Goal: Information Seeking & Learning: Learn about a topic

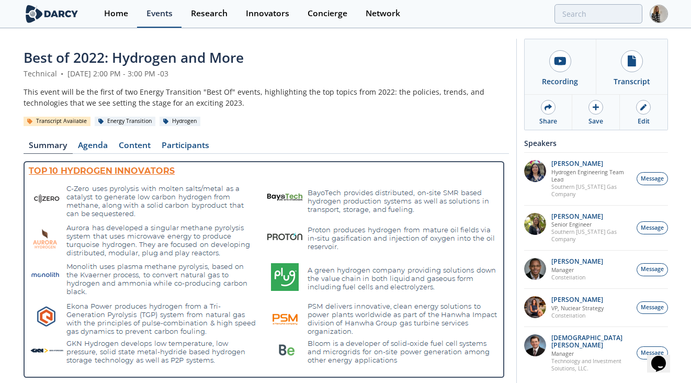
click at [164, 13] on div "Events" at bounding box center [159, 13] width 26 height 8
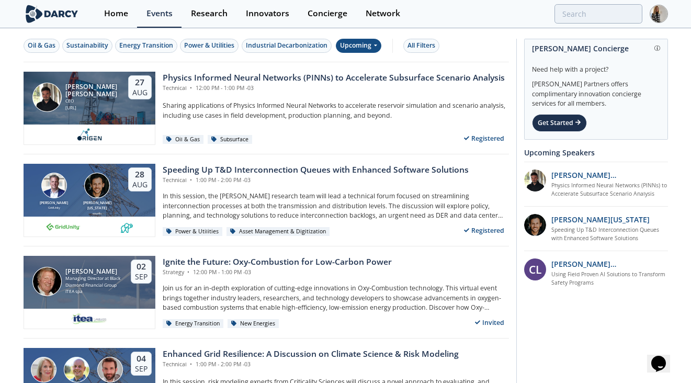
click at [355, 39] on div "Upcoming" at bounding box center [359, 46] width 46 height 14
click at [356, 77] on div "Past" at bounding box center [371, 80] width 65 height 17
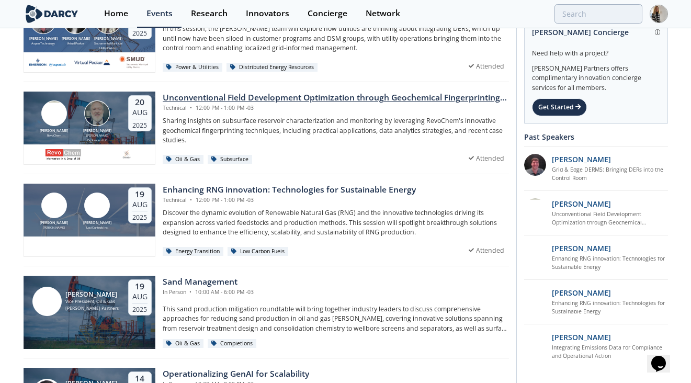
scroll to position [74, 0]
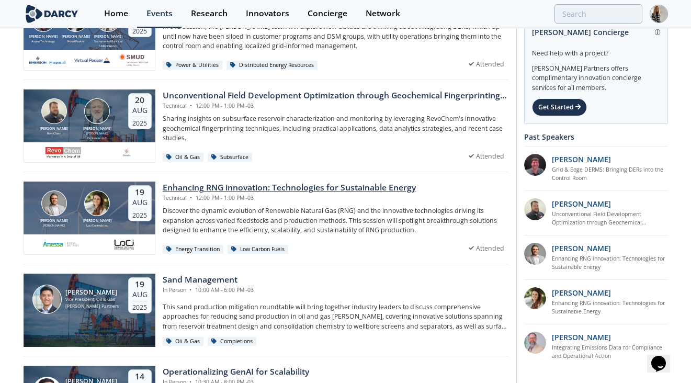
click at [375, 190] on div "Enhancing RNG innovation: Technologies for Sustainable Energy" at bounding box center [289, 187] width 253 height 13
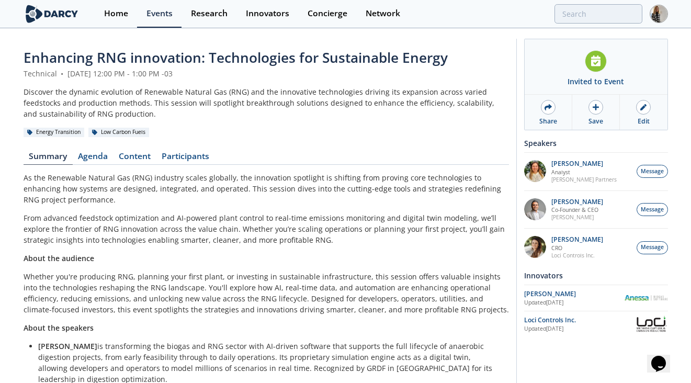
click at [332, 58] on span "Enhancing RNG innovation: Technologies for Sustainable Energy" at bounding box center [236, 57] width 424 height 19
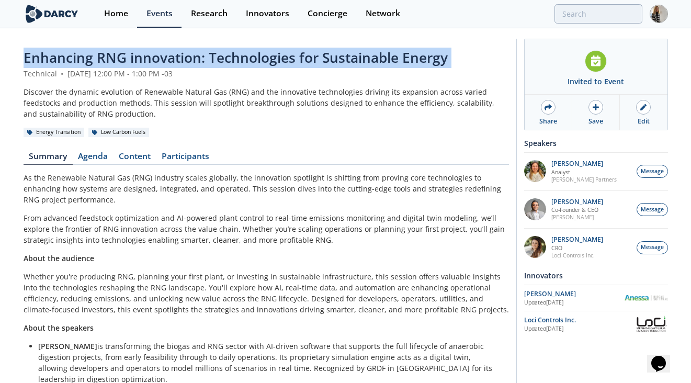
click at [332, 58] on span "Enhancing RNG innovation: Technologies for Sustainable Energy" at bounding box center [236, 57] width 424 height 19
copy header "Enhancing RNG innovation: Technologies for Sustainable Energy"
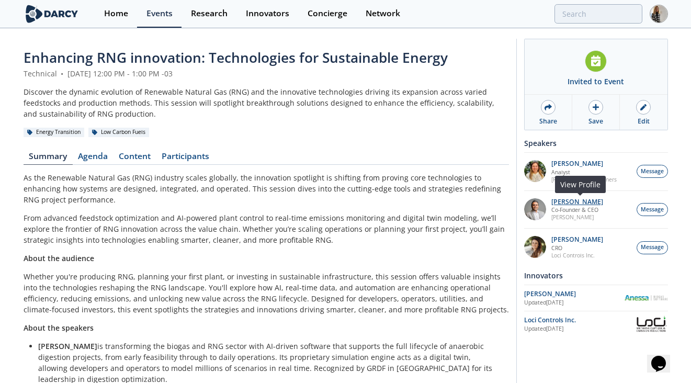
click at [568, 200] on p "[PERSON_NAME]" at bounding box center [577, 201] width 52 height 7
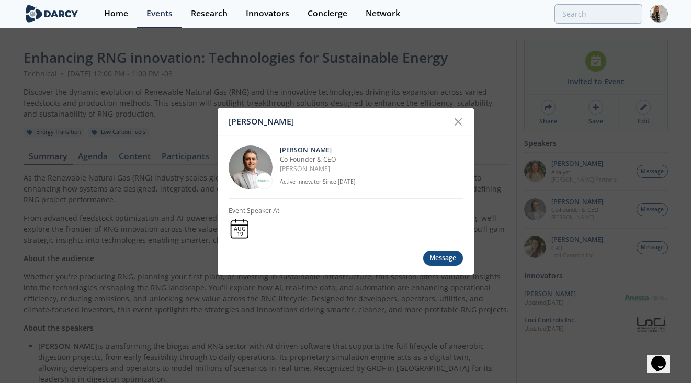
click at [305, 185] on p "Active Innovator Since [DATE]" at bounding box center [371, 182] width 183 height 8
drag, startPoint x: 306, startPoint y: 170, endPoint x: 280, endPoint y: 170, distance: 26.2
click at [280, 170] on p "[PERSON_NAME]" at bounding box center [371, 168] width 183 height 9
copy link "[PERSON_NAME]"
drag, startPoint x: 279, startPoint y: 149, endPoint x: 322, endPoint y: 149, distance: 42.4
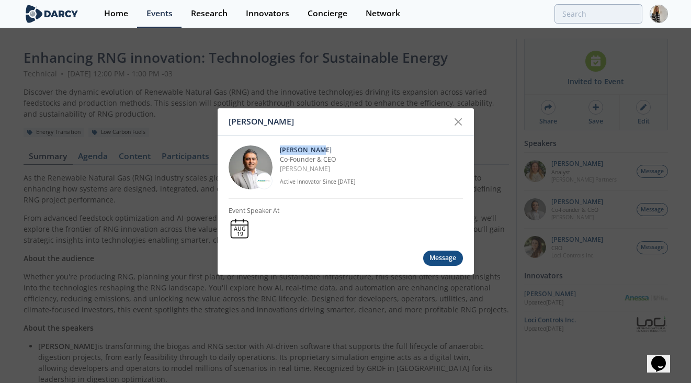
click at [322, 149] on p "[PERSON_NAME]" at bounding box center [371, 149] width 183 height 9
copy p "[PERSON_NAME]"
click at [459, 117] on icon at bounding box center [458, 122] width 13 height 13
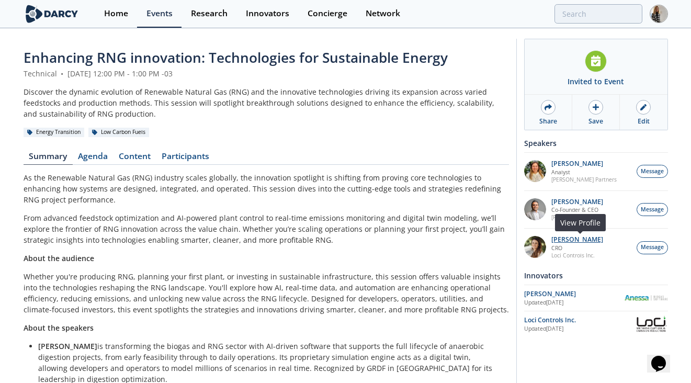
click at [561, 241] on p "[PERSON_NAME]" at bounding box center [577, 239] width 52 height 7
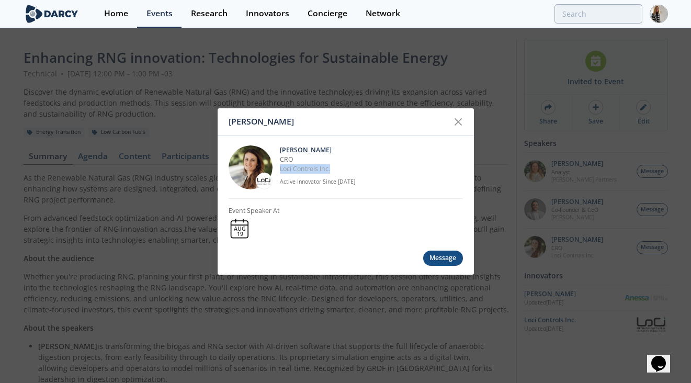
drag, startPoint x: 333, startPoint y: 171, endPoint x: 277, endPoint y: 172, distance: 56.5
click at [277, 172] on div "[PERSON_NAME] CRO Loci Controls Inc. Active Innovator Since [DATE]" at bounding box center [346, 167] width 234 height 63
copy link "Loci Controls Inc."
drag, startPoint x: 316, startPoint y: 146, endPoint x: 281, endPoint y: 145, distance: 35.0
click at [281, 145] on p "[PERSON_NAME]" at bounding box center [371, 149] width 183 height 9
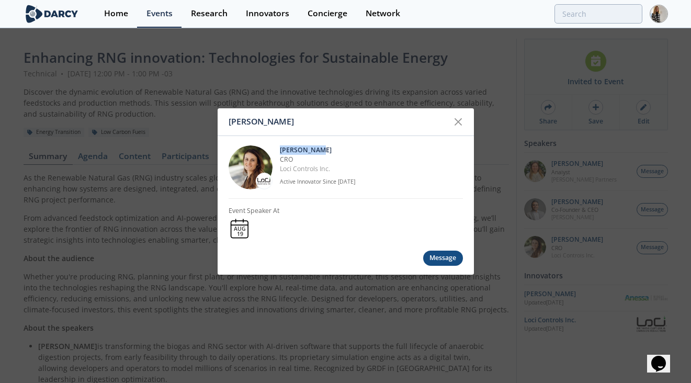
copy p "[PERSON_NAME]"
click at [457, 120] on icon at bounding box center [458, 122] width 13 height 13
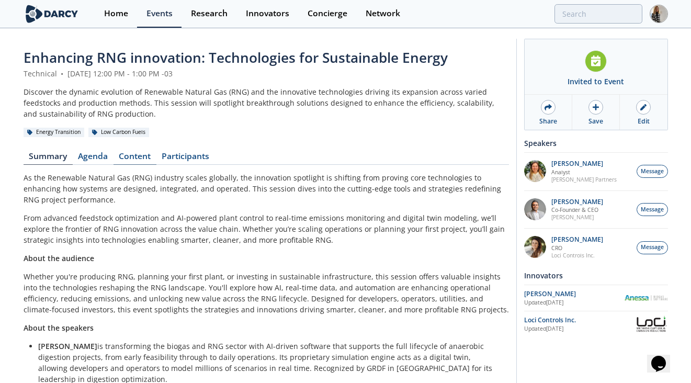
click at [133, 158] on link "Content" at bounding box center [134, 158] width 43 height 13
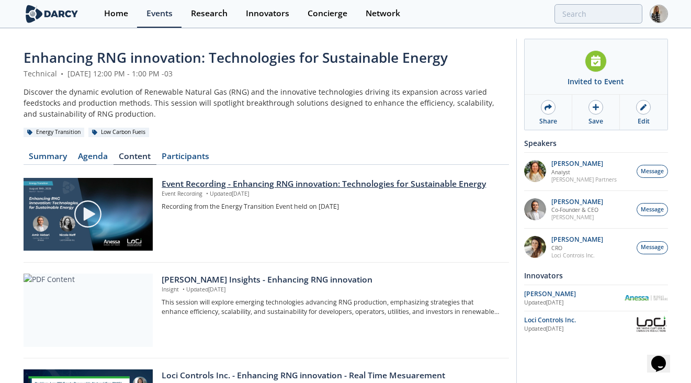
click at [290, 185] on div "Event Recording - Enhancing RNG innovation: Technologies for Sustainable Energy" at bounding box center [331, 184] width 339 height 13
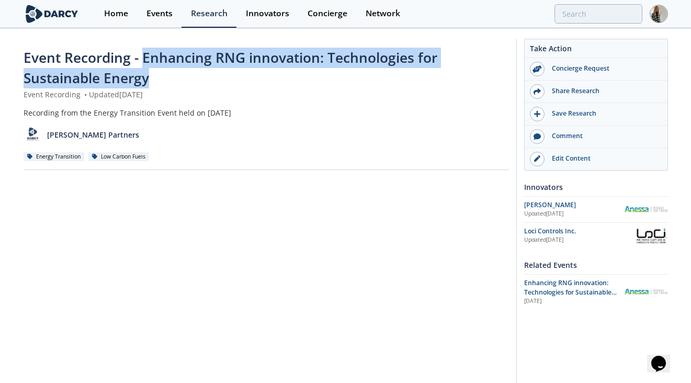
drag, startPoint x: 142, startPoint y: 56, endPoint x: 157, endPoint y: 71, distance: 20.7
click at [157, 71] on div "Event Recording - Enhancing RNG innovation: Technologies for Sustainable Energy" at bounding box center [266, 68] width 485 height 41
copy span "Enhancing RNG innovation: Technologies for Sustainable Energy"
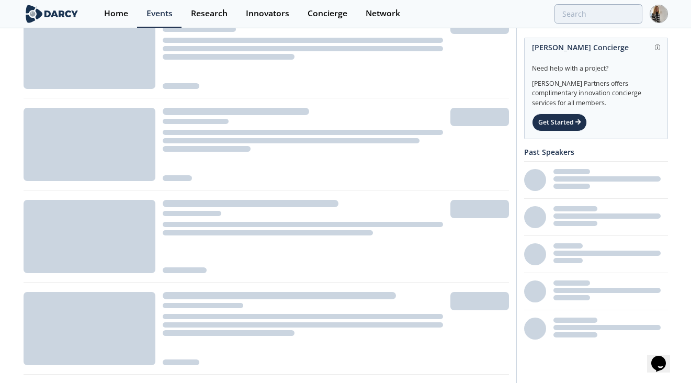
scroll to position [74, 0]
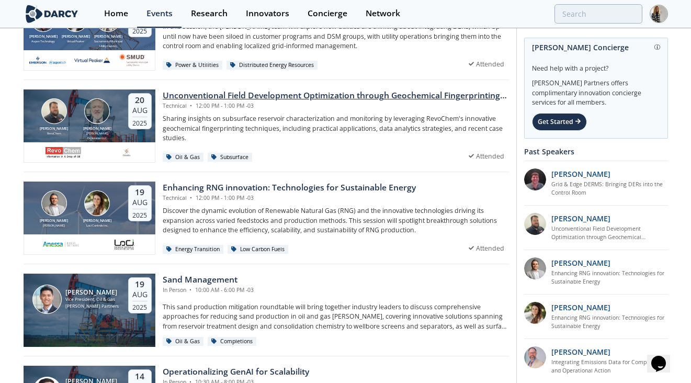
click at [234, 95] on div "Unconventional Field Development Optimization through Geochemical Fingerprintin…" at bounding box center [336, 95] width 346 height 13
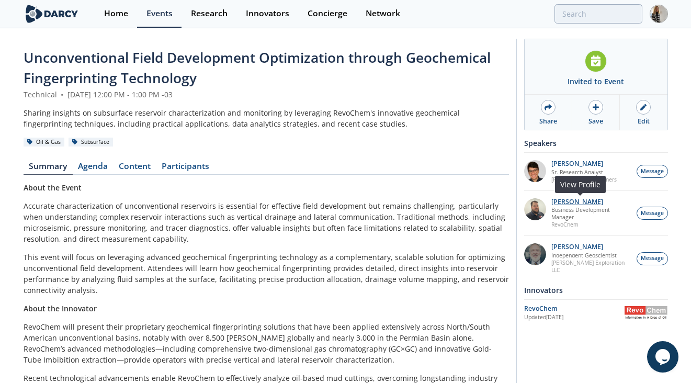
click at [562, 200] on p "[PERSON_NAME]" at bounding box center [590, 201] width 79 height 7
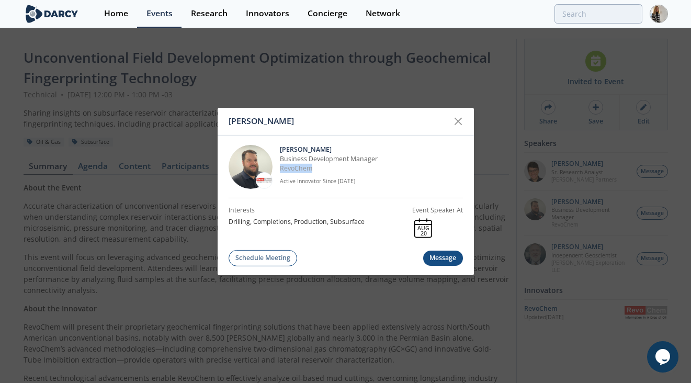
drag, startPoint x: 314, startPoint y: 167, endPoint x: 278, endPoint y: 167, distance: 36.1
click at [278, 167] on div "Bob Aylsworth Business Development Manager RevoChem Active Innovator Since May.…" at bounding box center [346, 166] width 234 height 63
copy link "RevoChem"
drag, startPoint x: 326, startPoint y: 147, endPoint x: 279, endPoint y: 146, distance: 47.1
click at [280, 146] on p "Bob Aylsworth" at bounding box center [371, 148] width 183 height 9
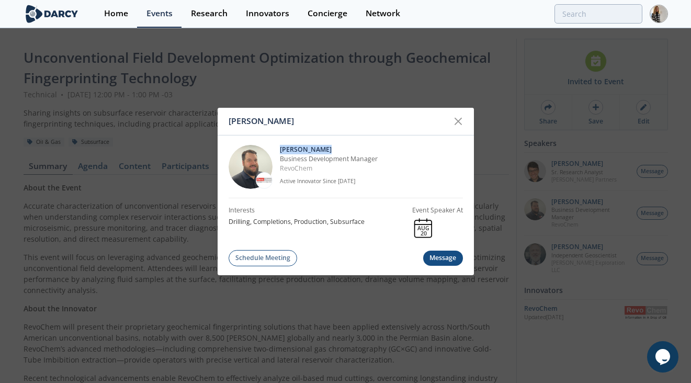
copy p "Bob Aylsworth"
click at [453, 117] on icon at bounding box center [458, 121] width 13 height 13
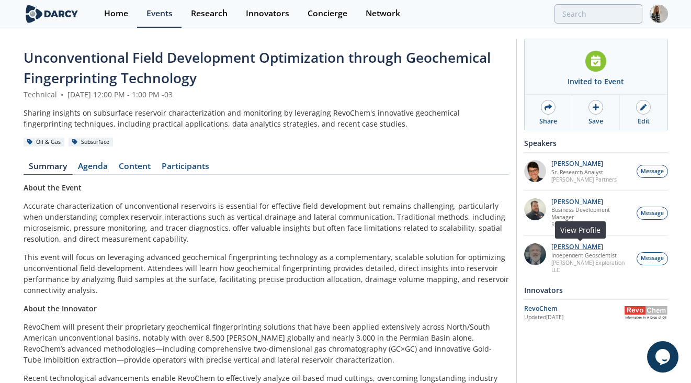
click at [576, 245] on p "John Sinclair" at bounding box center [590, 246] width 79 height 7
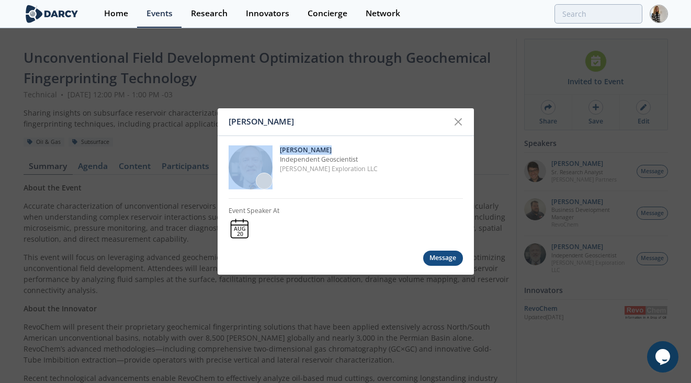
drag, startPoint x: 276, startPoint y: 148, endPoint x: 323, endPoint y: 146, distance: 47.6
click at [323, 146] on div "John Sinclair Independent Geoscientist Sinclair Exploration LLC" at bounding box center [346, 167] width 234 height 63
copy div "John Sinclair"
click at [328, 143] on div "John Sinclair Independent Geoscientist Sinclair Exploration LLC" at bounding box center [346, 167] width 234 height 63
drag, startPoint x: 279, startPoint y: 150, endPoint x: 320, endPoint y: 149, distance: 40.8
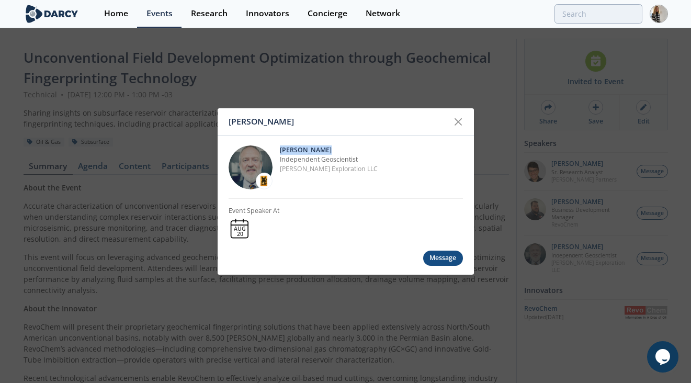
click at [320, 149] on div "John Sinclair Independent Geoscientist Sinclair Exploration LLC" at bounding box center [346, 167] width 234 height 63
copy p "John Sinclair"
click at [453, 117] on icon at bounding box center [458, 122] width 13 height 13
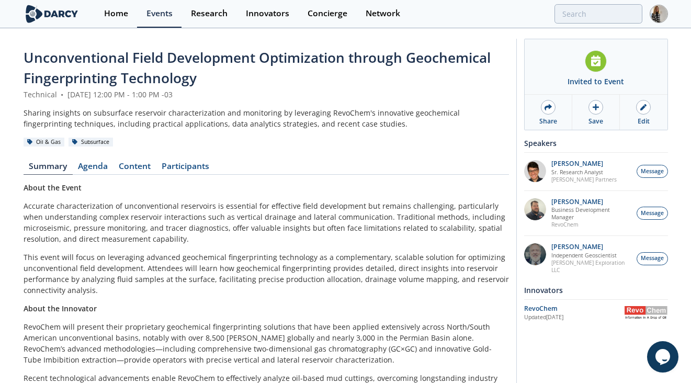
click at [110, 58] on span "Unconventional Field Development Optimization through Geochemical Fingerprintin…" at bounding box center [257, 67] width 467 height 39
click at [110, 57] on span "Unconventional Field Development Optimization through Geochemical Fingerprintin…" at bounding box center [257, 67] width 467 height 39
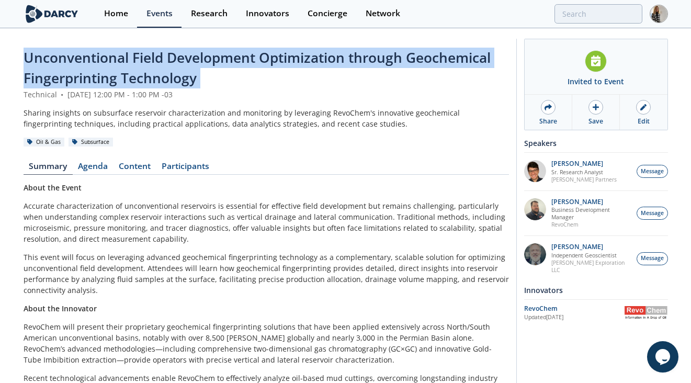
click at [110, 57] on span "Unconventional Field Development Optimization through Geochemical Fingerprintin…" at bounding box center [257, 67] width 467 height 39
copy header "Unconventional Field Development Optimization through Geochemical Fingerprintin…"
click at [135, 169] on link "Content" at bounding box center [134, 168] width 43 height 13
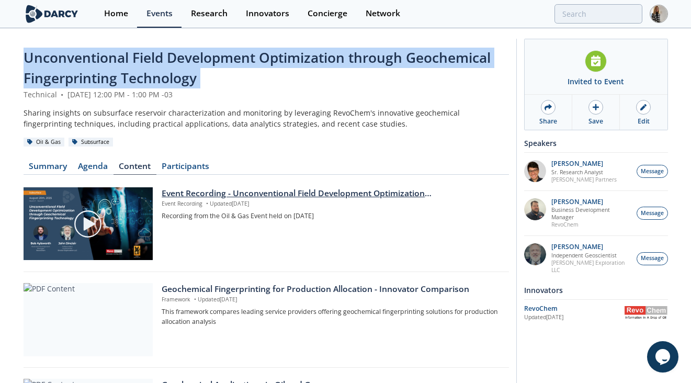
click at [269, 194] on div "Event Recording - Unconventional Field Development Optimization through Geochem…" at bounding box center [331, 193] width 339 height 13
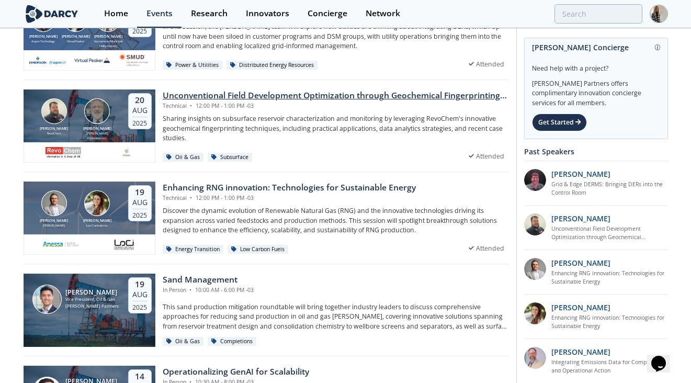
scroll to position [15, 0]
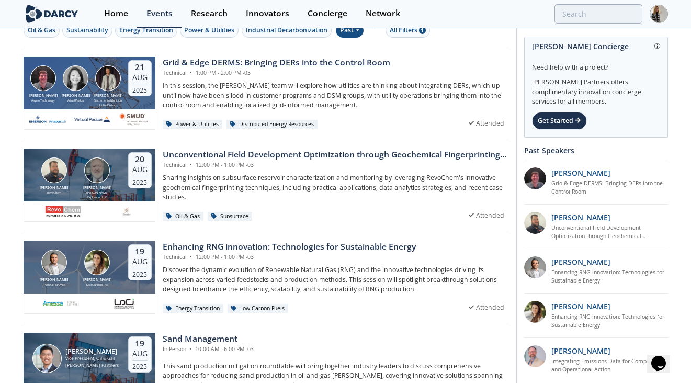
click at [292, 65] on div "Grid & Edge DERMS: Bringing DERs into the Control Room" at bounding box center [277, 62] width 228 height 13
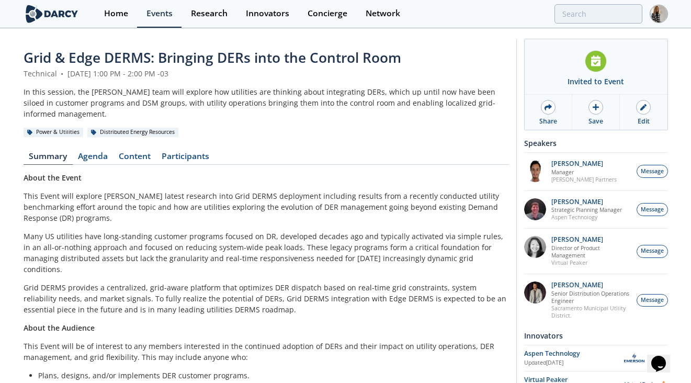
click at [232, 56] on span "Grid & Edge DERMS: Bringing DERs into the Control Room" at bounding box center [213, 57] width 378 height 19
click at [233, 55] on span "Grid & Edge DERMS: Bringing DERs into the Control Room" at bounding box center [213, 57] width 378 height 19
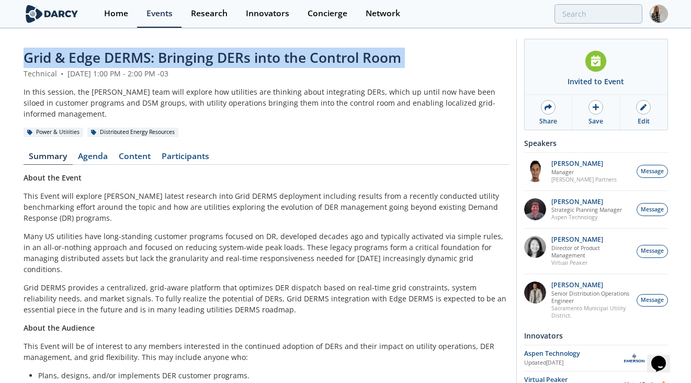
click at [233, 55] on span "Grid & Edge DERMS: Bringing DERs into the Control Room" at bounding box center [213, 57] width 378 height 19
copy header "Grid & Edge DERMS: Bringing DERs into the Control Room"
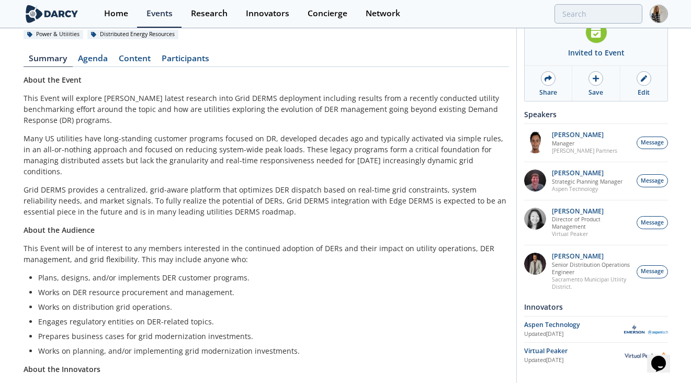
scroll to position [98, 0]
click at [567, 175] on p "Jonathan Curtis" at bounding box center [587, 172] width 71 height 7
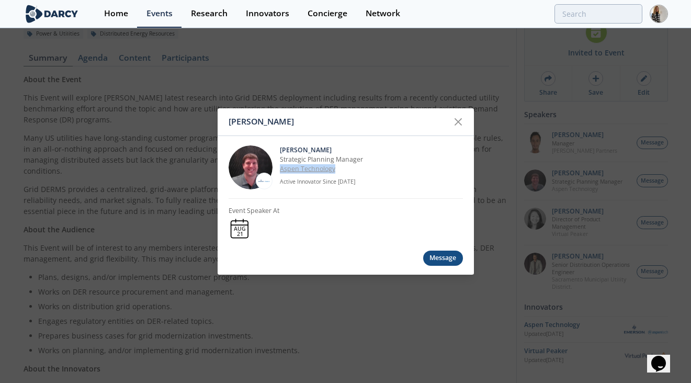
drag, startPoint x: 278, startPoint y: 168, endPoint x: 336, endPoint y: 172, distance: 57.6
click at [336, 172] on div "Jonathan Curtis Strategic Planning Manager Aspen Technology Active Innovator Si…" at bounding box center [346, 167] width 234 height 63
copy link "Aspen Technology"
drag, startPoint x: 278, startPoint y: 150, endPoint x: 330, endPoint y: 154, distance: 52.4
click at [330, 154] on div "Jonathan Curtis Strategic Planning Manager Aspen Technology Active Innovator Si…" at bounding box center [346, 167] width 234 height 63
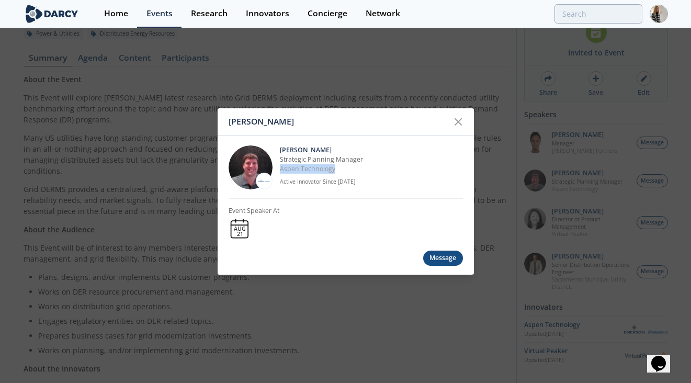
copy p "[PERSON_NAME]"
click at [459, 120] on icon at bounding box center [458, 122] width 13 height 13
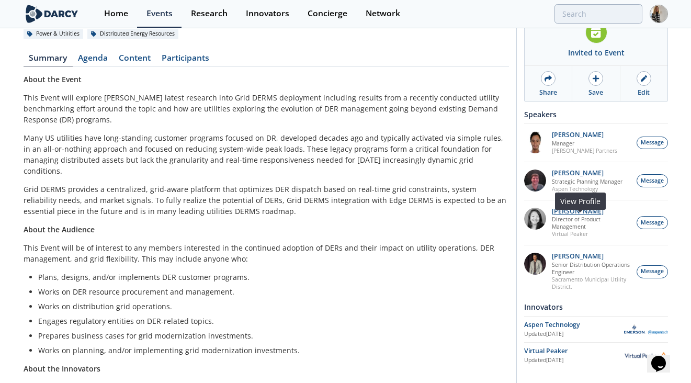
click at [564, 213] on p "[PERSON_NAME]" at bounding box center [591, 211] width 79 height 7
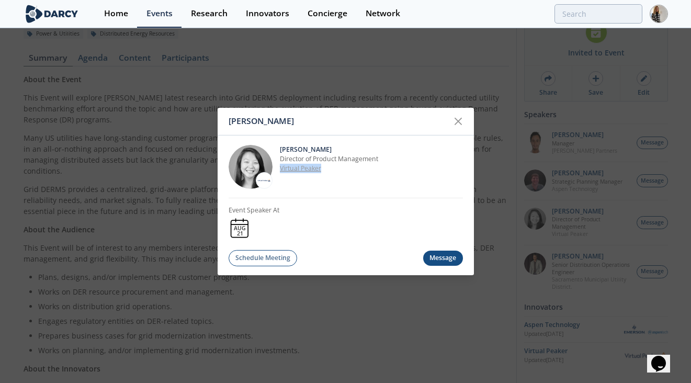
drag, startPoint x: 279, startPoint y: 168, endPoint x: 323, endPoint y: 171, distance: 44.5
click at [323, 171] on div "Brenda Chew Director of Product Management Virtual Peaker" at bounding box center [346, 166] width 234 height 63
copy link "Virtual Peaker"
drag, startPoint x: 280, startPoint y: 149, endPoint x: 321, endPoint y: 151, distance: 40.3
click at [321, 151] on p "[PERSON_NAME]" at bounding box center [371, 148] width 183 height 9
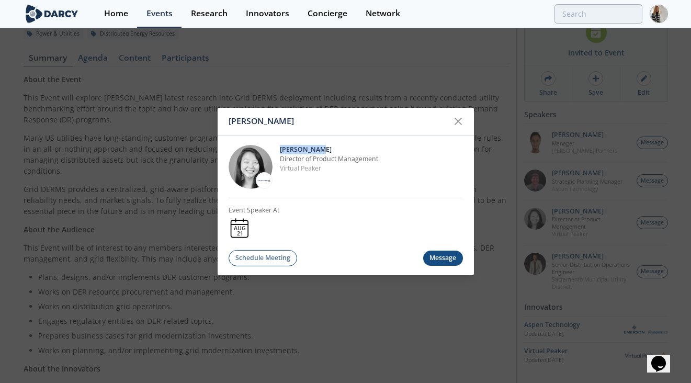
copy p "[PERSON_NAME]"
click at [457, 117] on icon at bounding box center [458, 121] width 13 height 13
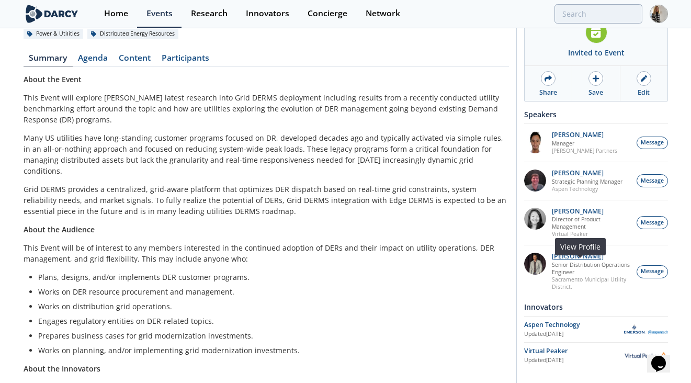
click at [573, 257] on p "[PERSON_NAME]" at bounding box center [591, 256] width 79 height 7
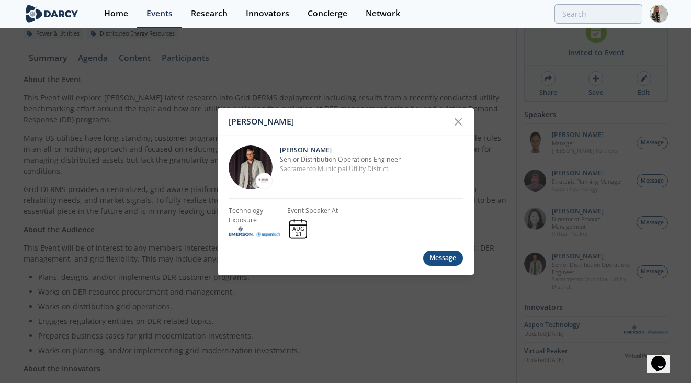
drag, startPoint x: 279, startPoint y: 149, endPoint x: 339, endPoint y: 150, distance: 60.2
click at [339, 150] on div "Yevgeniy Postnov Senior Distribution Operations Engineer Sacramento Municipal U…" at bounding box center [346, 167] width 234 height 63
copy p "[PERSON_NAME]"
click at [461, 122] on icon at bounding box center [458, 122] width 13 height 13
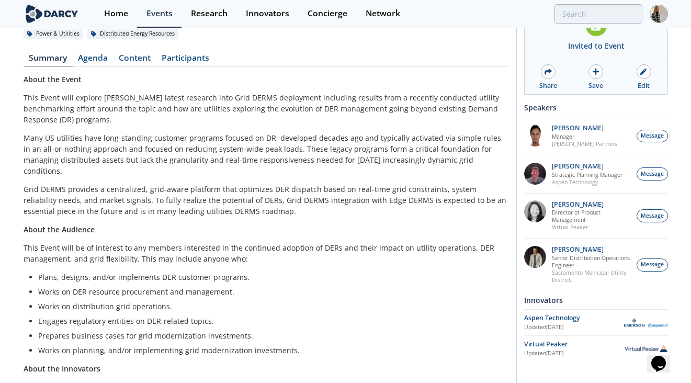
scroll to position [0, 0]
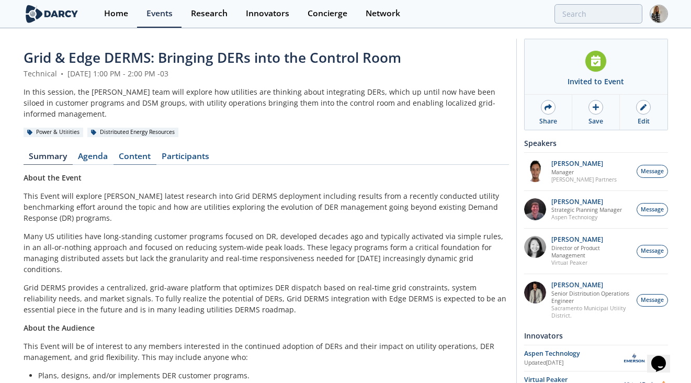
click at [141, 152] on link "Content" at bounding box center [134, 158] width 43 height 13
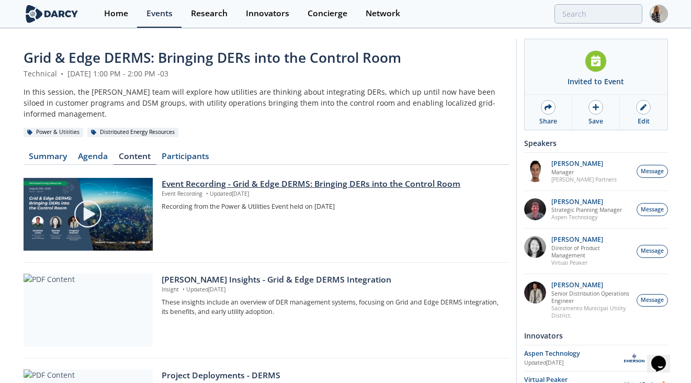
click at [271, 178] on div "Event Recording - Grid & Edge DERMS: Bringing DERs into the Control Room" at bounding box center [331, 184] width 339 height 13
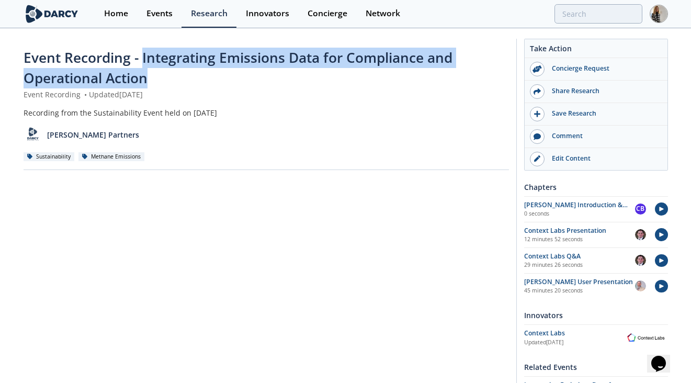
drag, startPoint x: 142, startPoint y: 55, endPoint x: 155, endPoint y: 74, distance: 23.2
click at [155, 74] on div "Event Recording - Integrating Emissions Data for Compliance and Operational Act…" at bounding box center [266, 68] width 485 height 41
copy span "Integrating Emissions Data for Compliance and Operational Action"
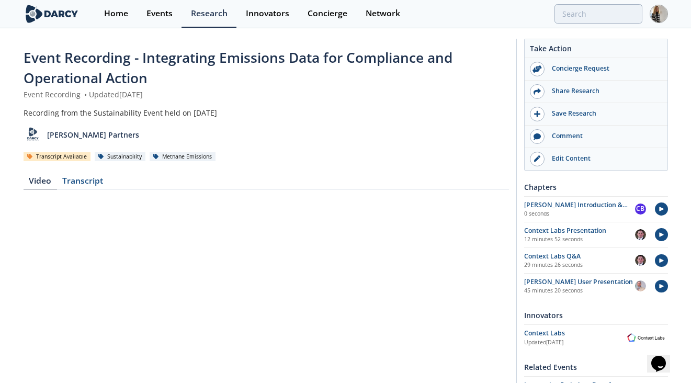
click at [76, 175] on div "Video Transcript English Spanish" at bounding box center [266, 330] width 485 height 322
click at [83, 178] on div "Transcript" at bounding box center [83, 183] width 52 height 13
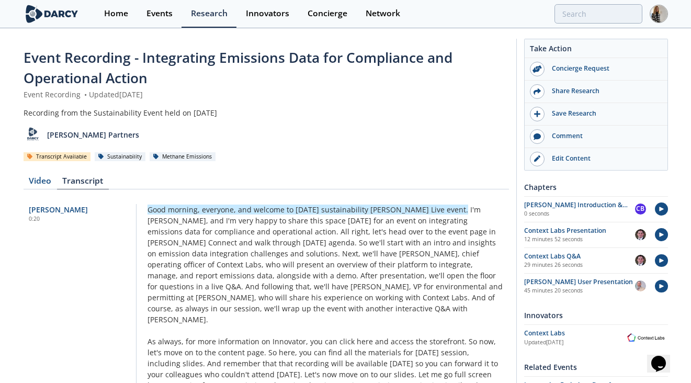
scroll to position [18, 0]
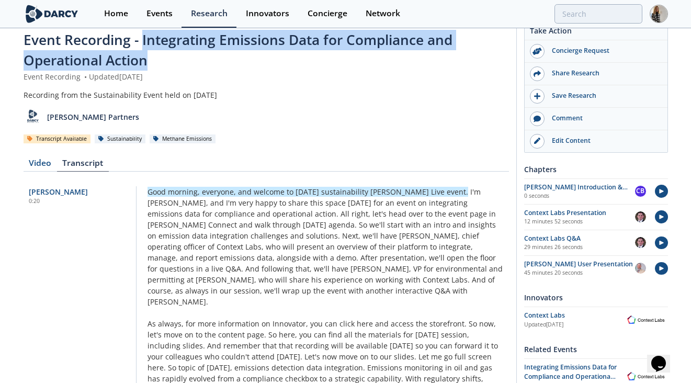
drag, startPoint x: 141, startPoint y: 41, endPoint x: 147, endPoint y: 51, distance: 11.5
click at [150, 53] on div "Event Recording - Integrating Emissions Data for Compliance and Operational Act…" at bounding box center [266, 50] width 485 height 41
copy span "Integrating Emissions Data for Compliance and Operational Action"
